Goal: Task Accomplishment & Management: Use online tool/utility

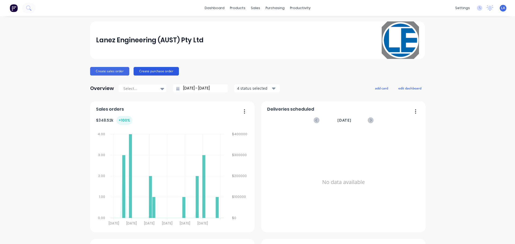
click at [150, 71] on button "Create purchase order" at bounding box center [155, 71] width 45 height 9
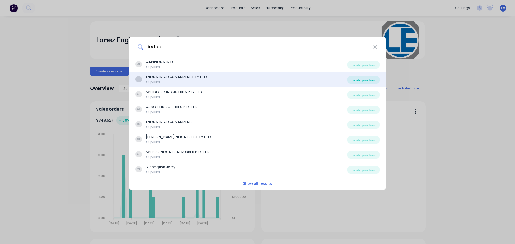
type input "indus"
click at [365, 80] on div "Create purchase" at bounding box center [363, 80] width 32 height 8
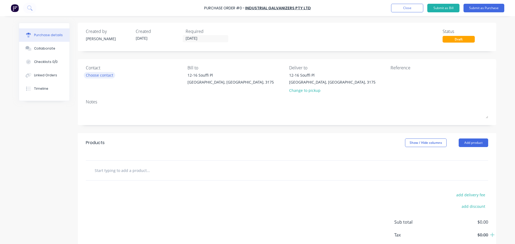
click at [86, 74] on div "Choose contact" at bounding box center [99, 75] width 27 height 6
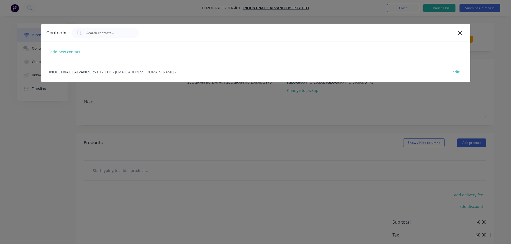
click at [117, 102] on div "Contacts add new contact INDUSTRIAL GALVANIZERS PTY LTD - [EMAIL_ADDRESS][DOMAI…" at bounding box center [255, 122] width 511 height 244
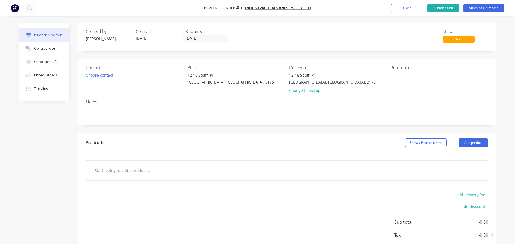
click at [133, 167] on input "text" at bounding box center [147, 170] width 107 height 11
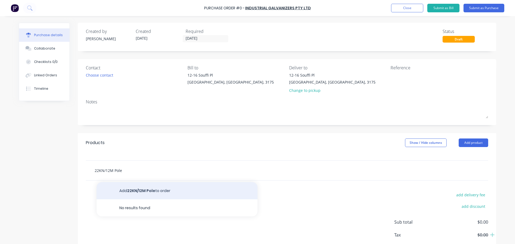
type input "22KN/12M Pole"
click at [131, 189] on button "Add 22KN/12M Pole to order" at bounding box center [176, 190] width 161 height 17
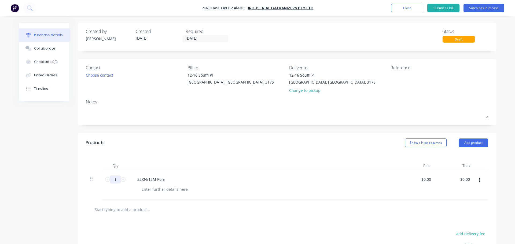
click at [112, 180] on input "1" at bounding box center [115, 180] width 11 height 8
type input "30"
click at [149, 188] on div at bounding box center [164, 189] width 55 height 8
click at [162, 159] on div "Qty Price Total 30 30 22KN/12M Pole To be Galvanized $0.00 $0.00 $0.00 $0.00" at bounding box center [287, 176] width 418 height 47
click at [488, 8] on button "Submit as Purchase" at bounding box center [483, 8] width 41 height 9
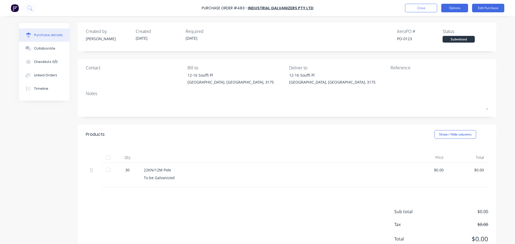
click at [460, 9] on button "Options" at bounding box center [454, 8] width 27 height 9
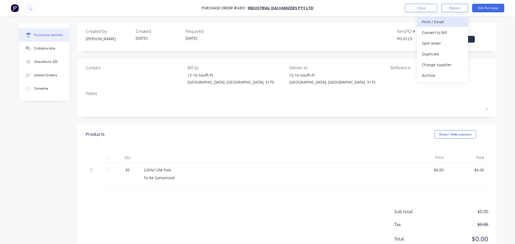
click at [452, 23] on div "Print / Email" at bounding box center [442, 22] width 41 height 8
click at [443, 43] on div "Without pricing" at bounding box center [442, 43] width 41 height 8
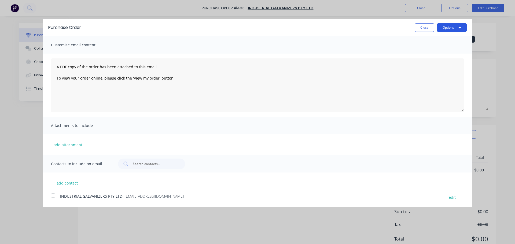
click at [445, 30] on button "Options" at bounding box center [452, 27] width 30 height 9
click at [443, 41] on div "Print" at bounding box center [440, 41] width 41 height 8
click at [417, 31] on button "Close" at bounding box center [424, 27] width 20 height 9
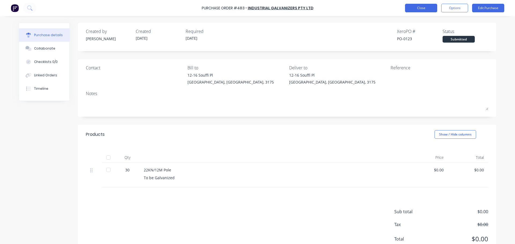
click at [416, 7] on button "Close" at bounding box center [421, 8] width 32 height 9
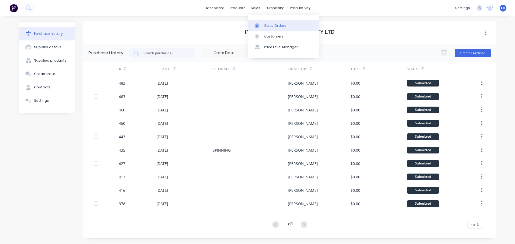
click at [257, 25] on icon at bounding box center [257, 25] width 2 height 3
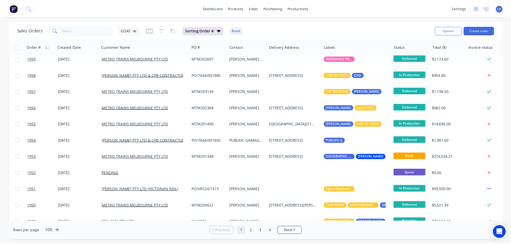
scroll to position [188, 0]
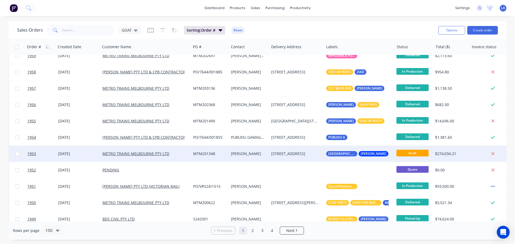
click at [258, 151] on div "Nithin Kumar" at bounding box center [249, 154] width 40 height 16
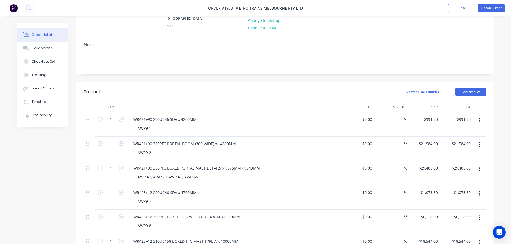
scroll to position [80, 0]
